Goal: Information Seeking & Learning: Learn about a topic

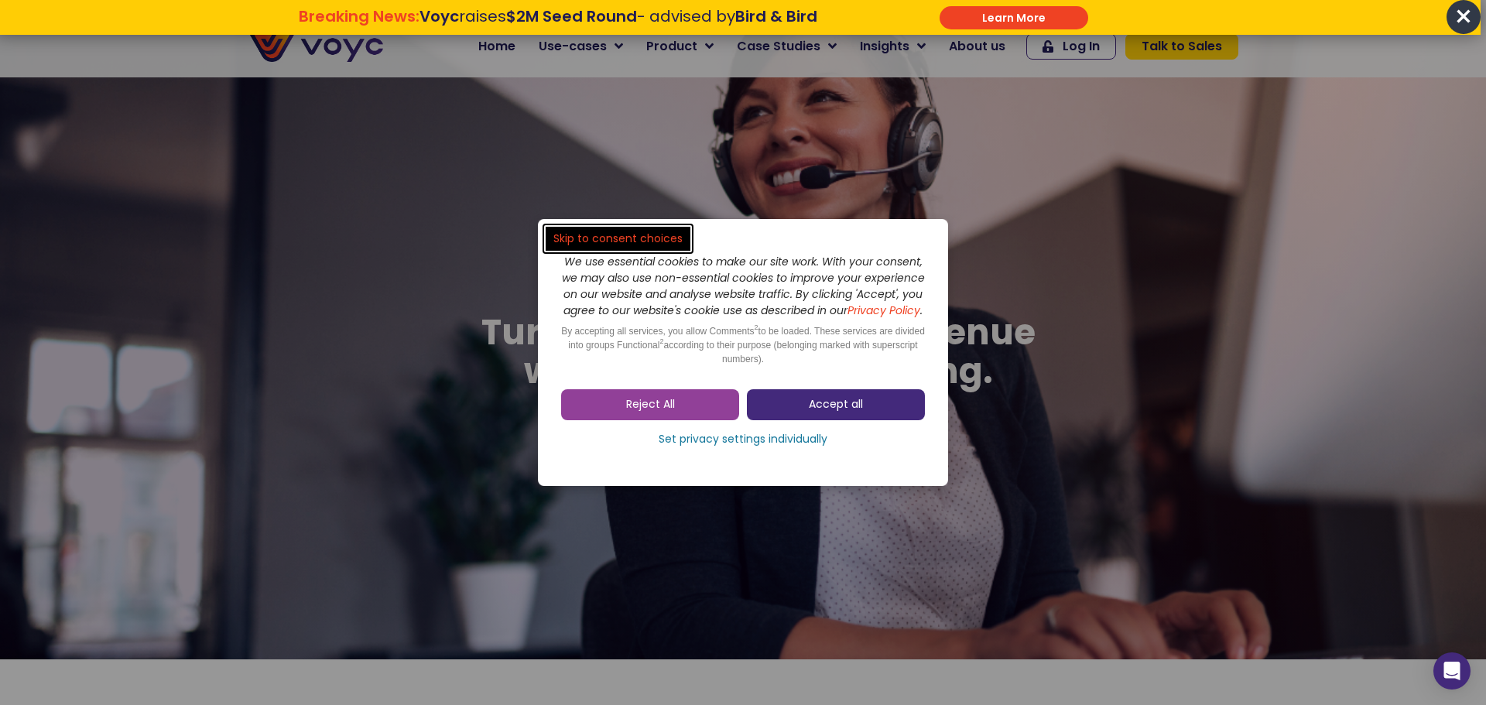
click at [800, 414] on link "Accept all" at bounding box center [836, 404] width 178 height 31
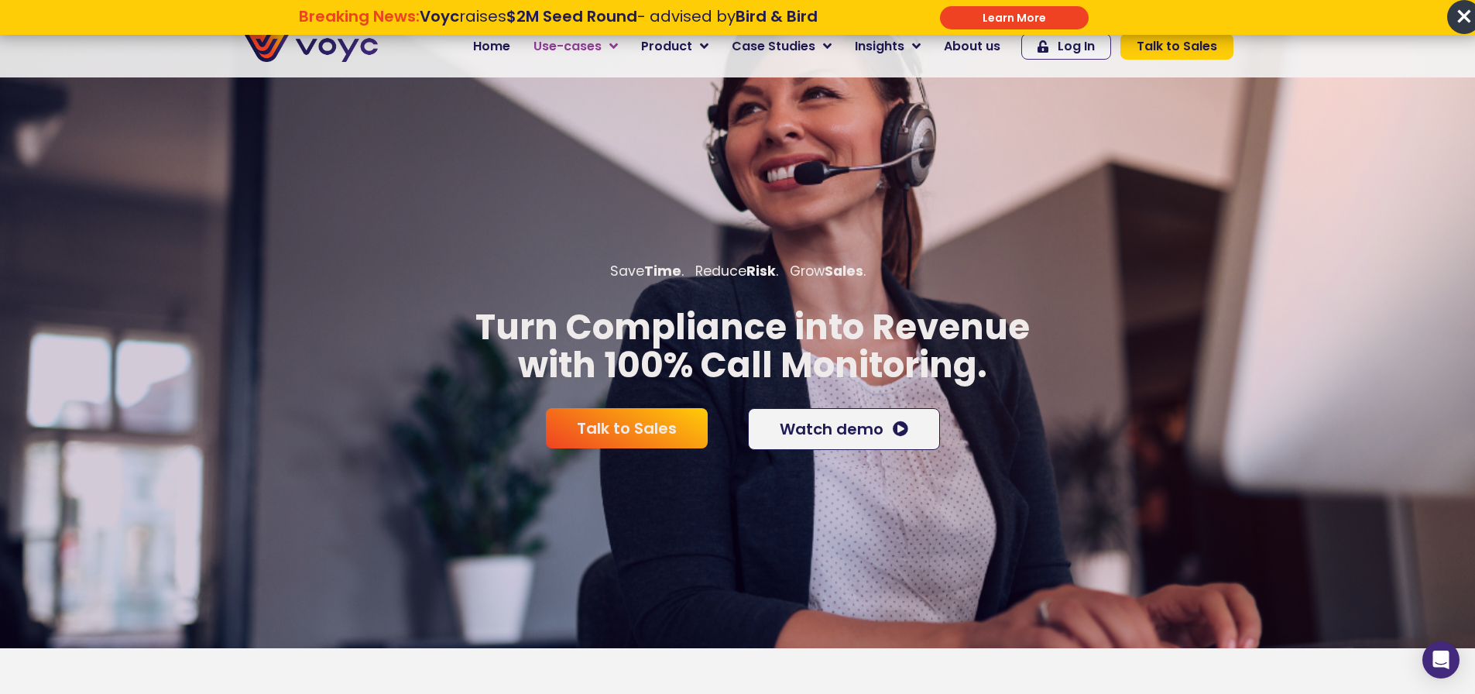
click at [618, 50] on icon at bounding box center [613, 46] width 9 height 14
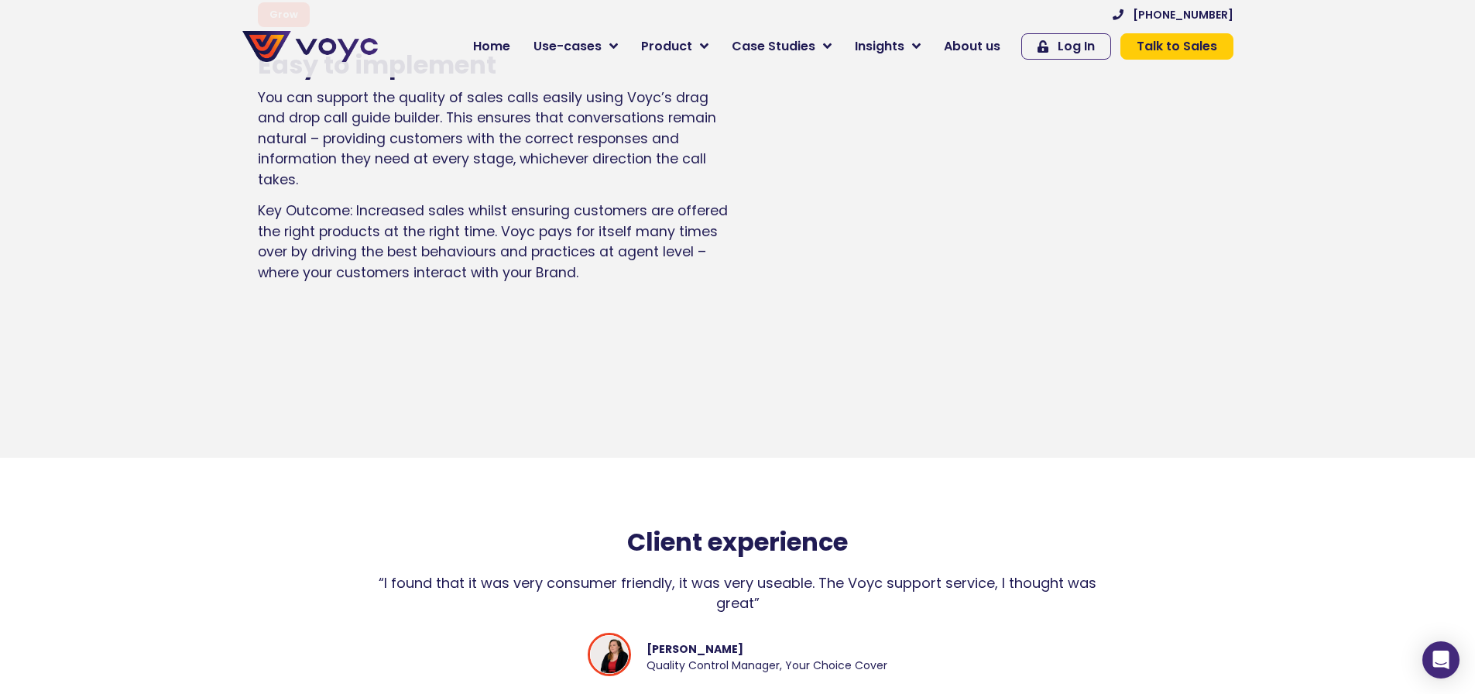
scroll to position [7509, 0]
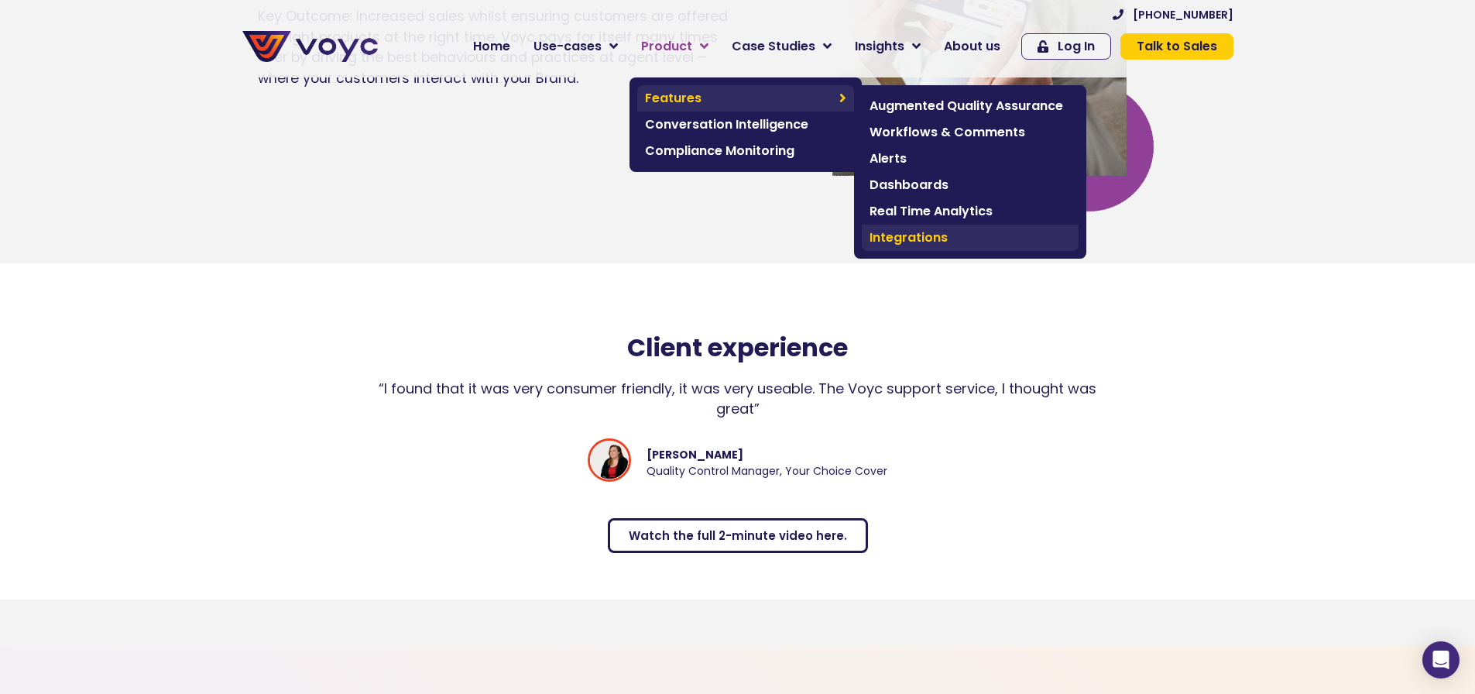
click at [936, 231] on span "Integrations" at bounding box center [969, 237] width 201 height 19
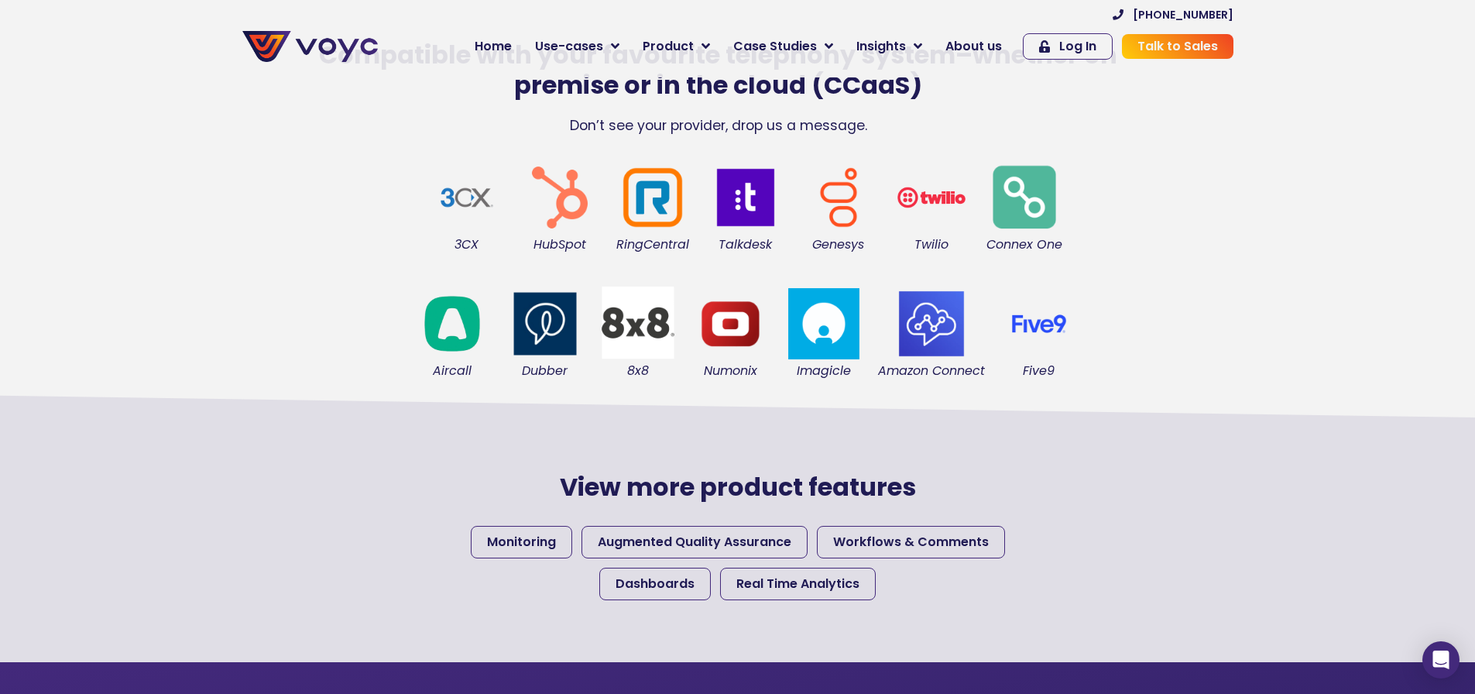
scroll to position [387, 0]
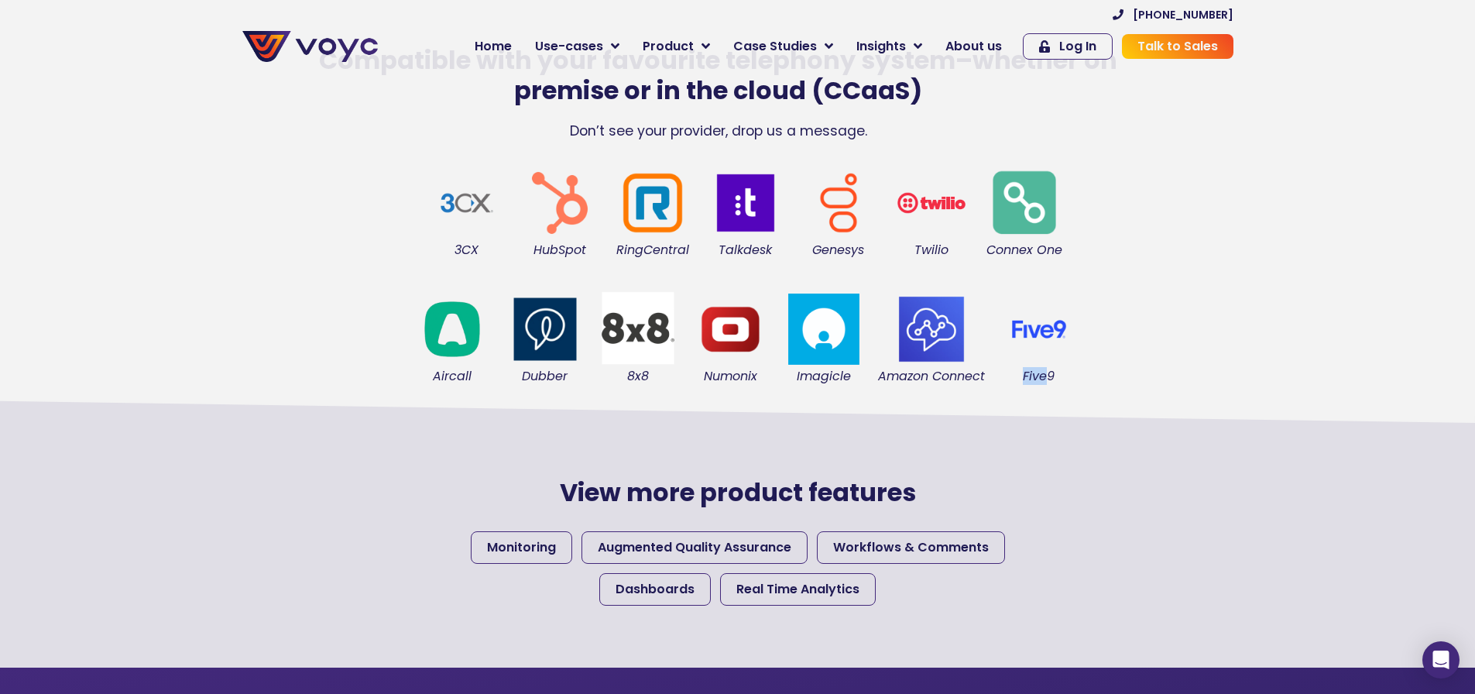
drag, startPoint x: 1050, startPoint y: 379, endPoint x: 1007, endPoint y: 376, distance: 43.4
click at [1007, 376] on figcaption "Five9" at bounding box center [1038, 376] width 77 height 17
drag, startPoint x: 1061, startPoint y: 245, endPoint x: 960, endPoint y: 245, distance: 101.4
click at [960, 245] on div "3CX HubSpot RingCentral Talkdesk Genesys Twilio Connex One" at bounding box center [745, 211] width 991 height 125
click at [1147, 286] on div "Aircall Dubber 8x8 Numonix Imagicle Amazon Connect Five9" at bounding box center [745, 337] width 991 height 125
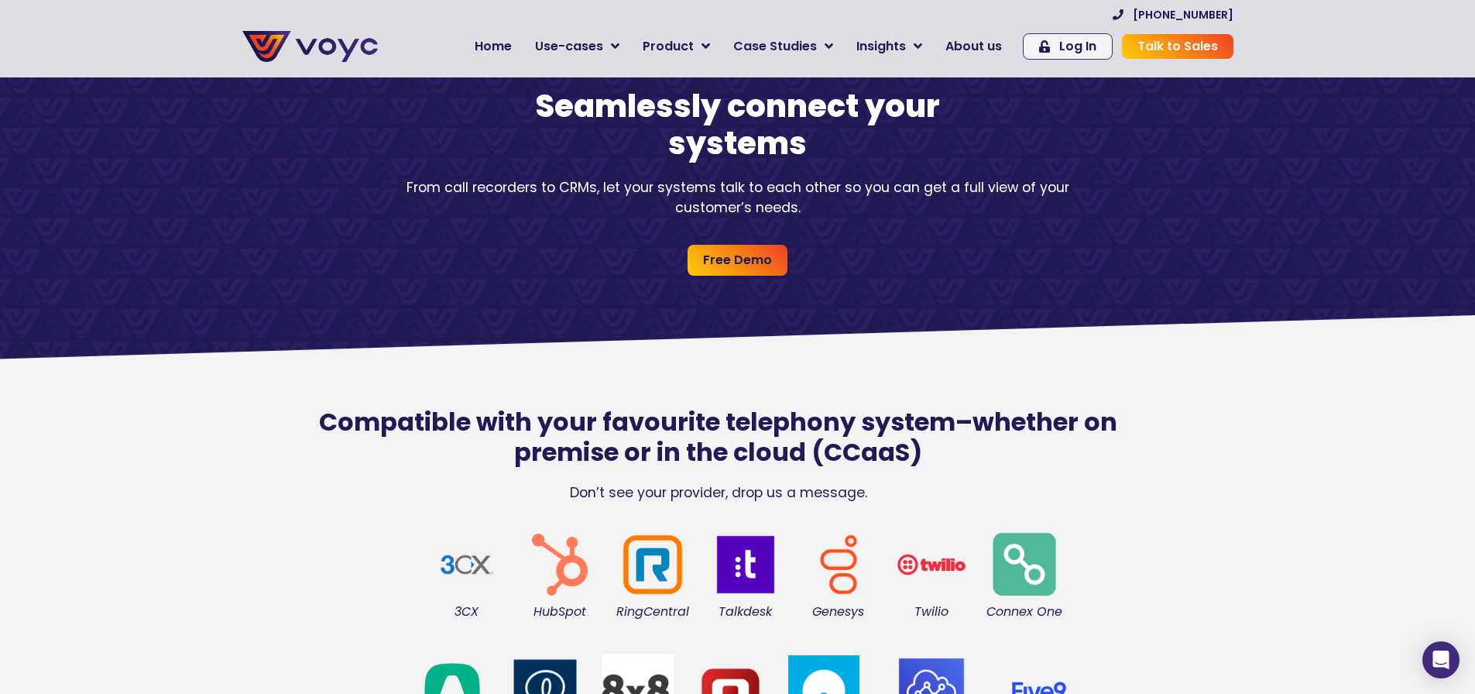
scroll to position [0, 0]
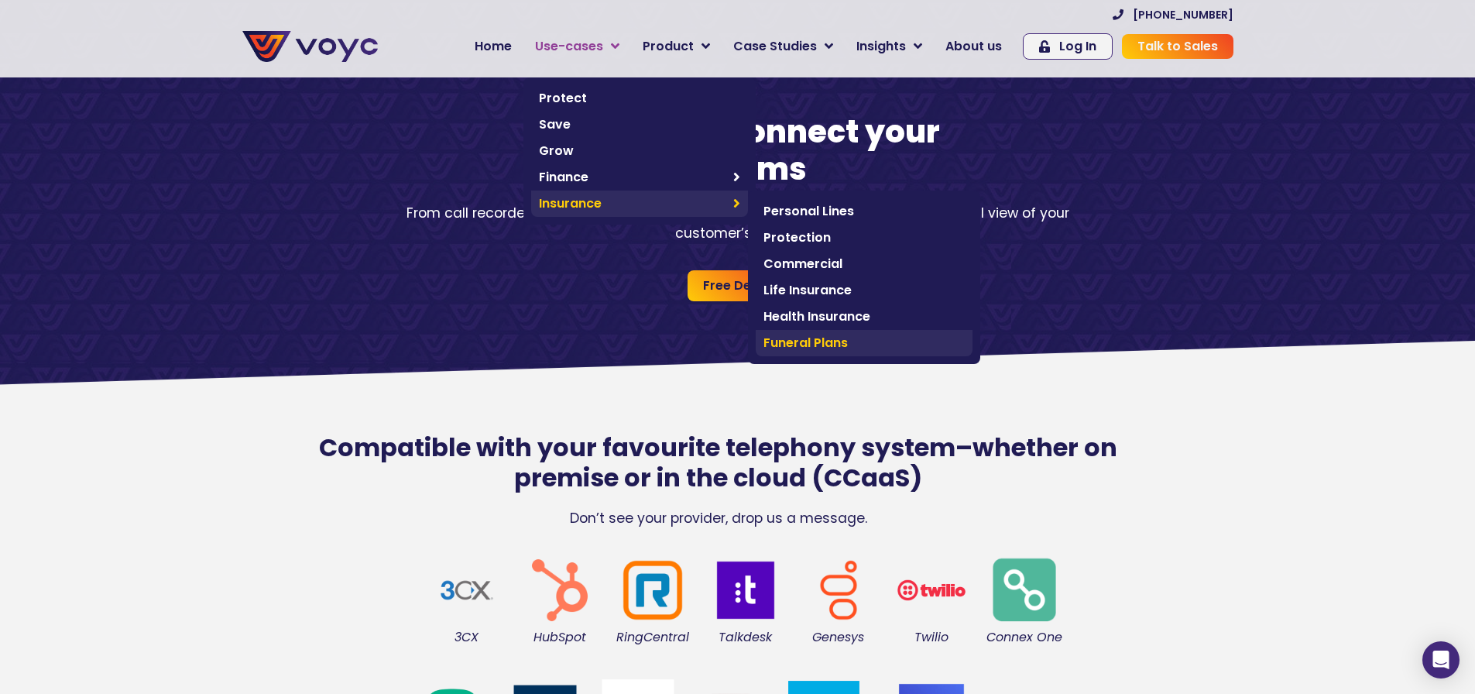
click at [802, 340] on span "Funeral Plans" at bounding box center [863, 343] width 201 height 19
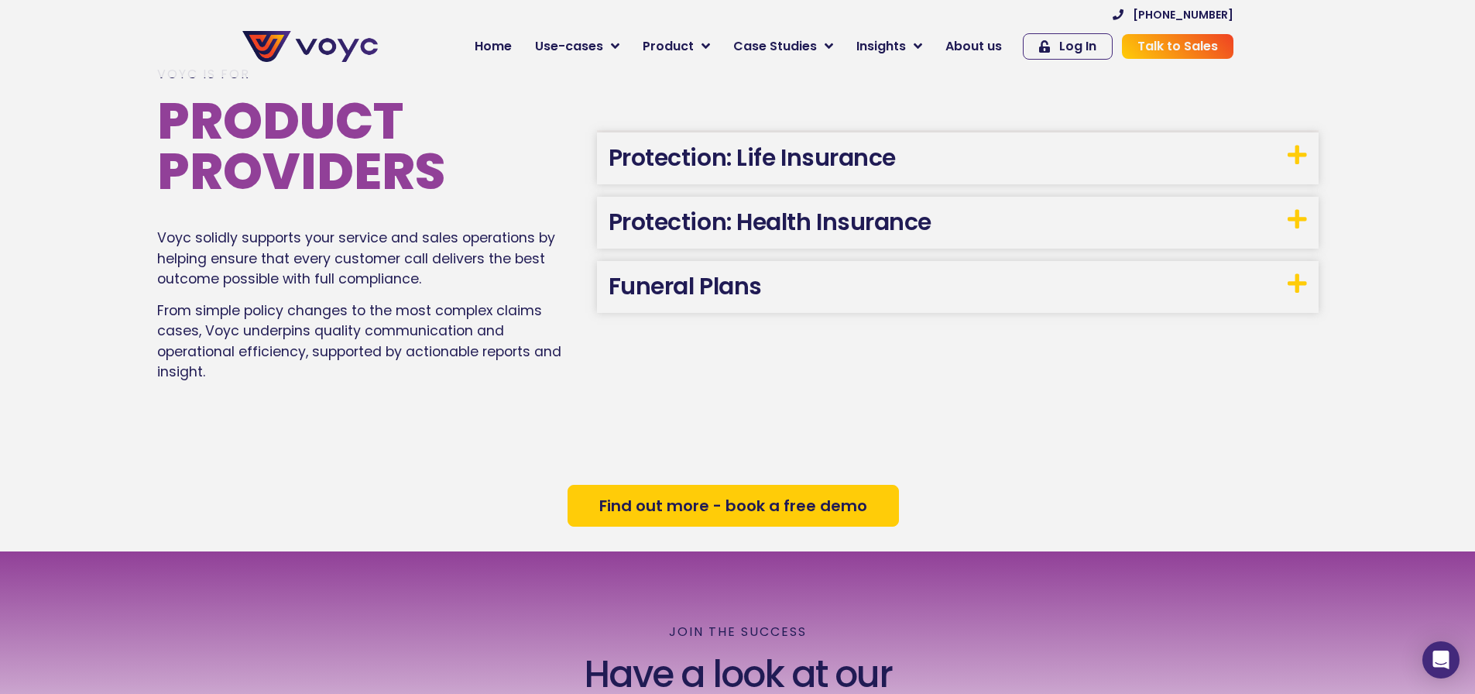
scroll to position [1921, 0]
